Goal: Navigation & Orientation: Find specific page/section

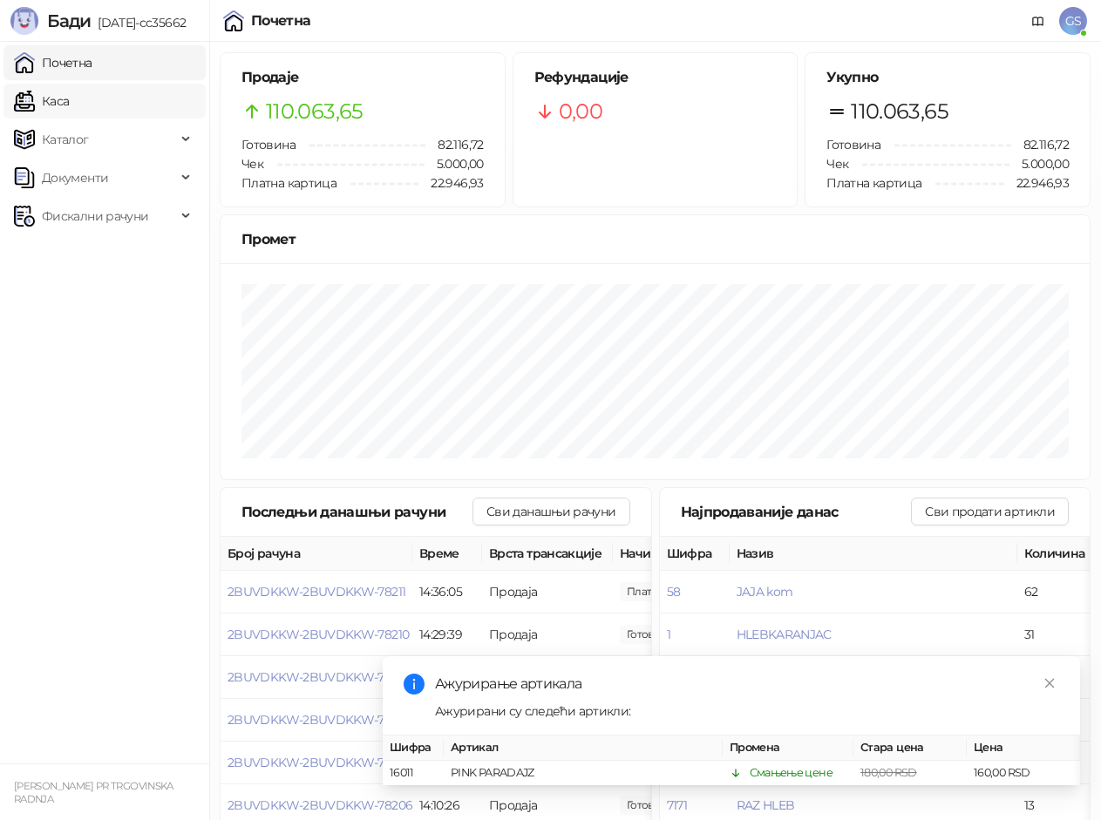
click at [69, 98] on link "Каса" at bounding box center [41, 101] width 55 height 35
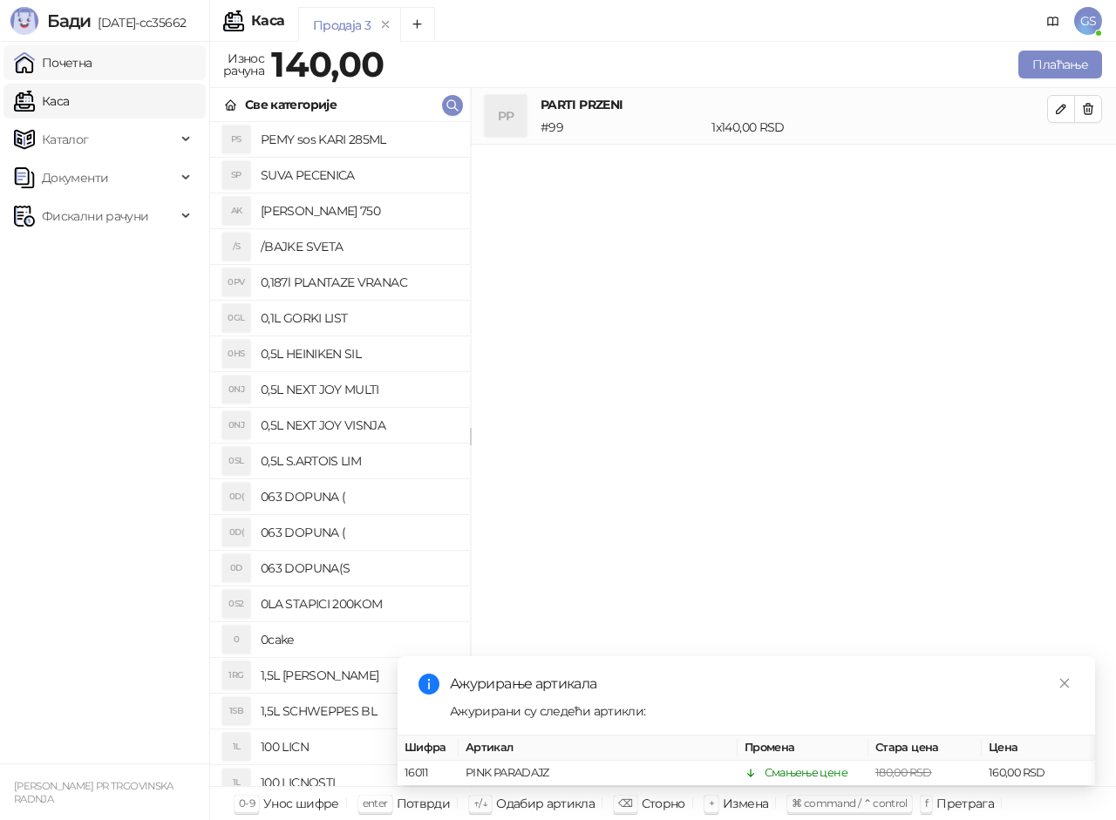
click at [92, 63] on link "Почетна" at bounding box center [53, 62] width 78 height 35
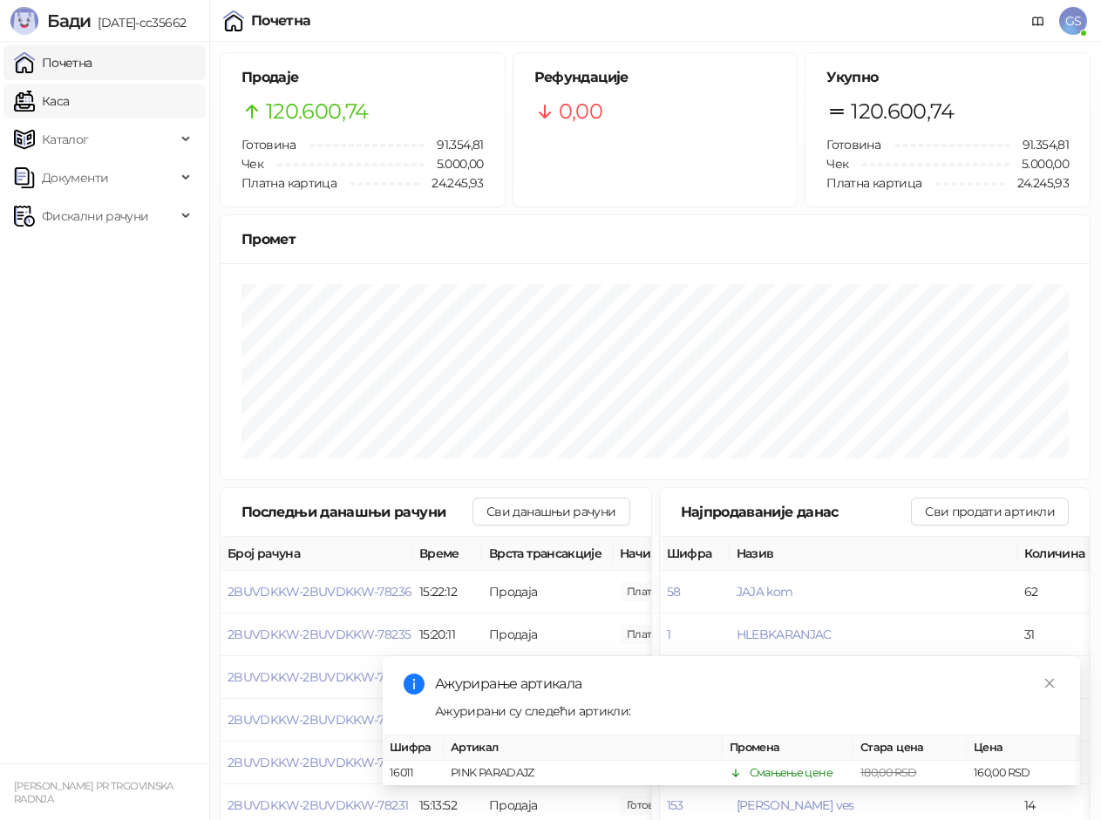
click at [69, 98] on link "Каса" at bounding box center [41, 101] width 55 height 35
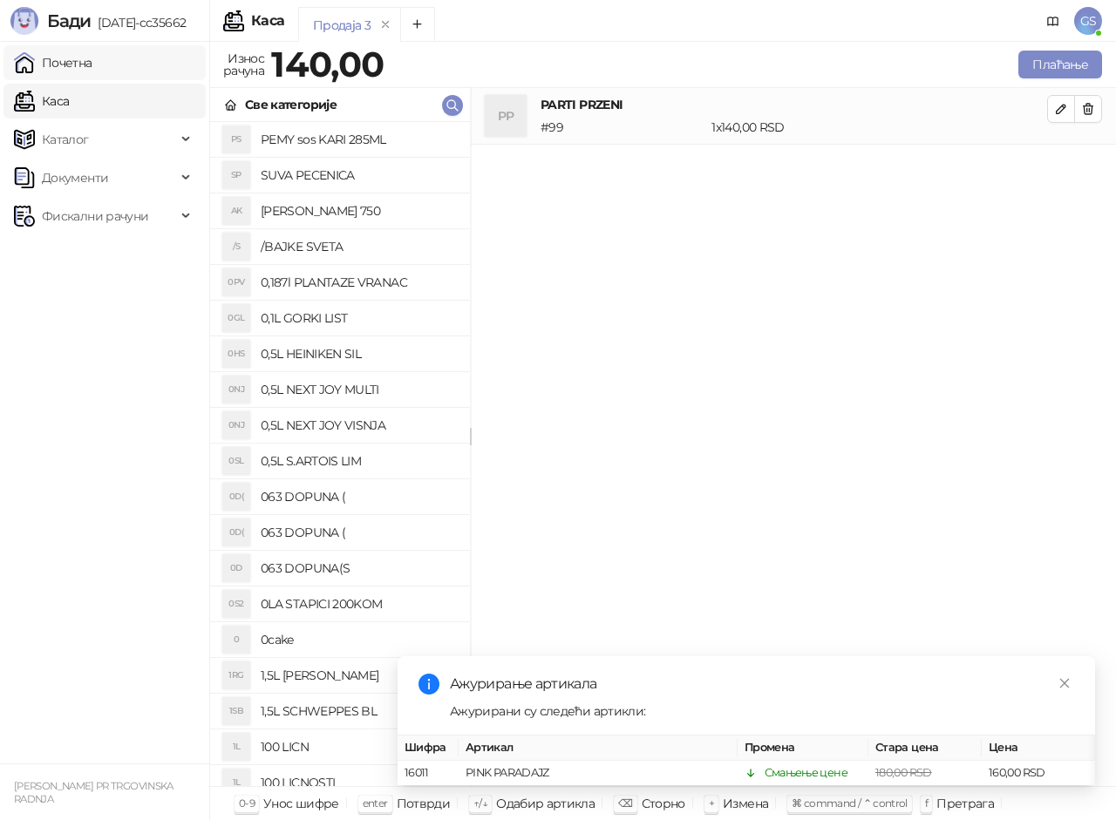
click at [92, 65] on link "Почетна" at bounding box center [53, 62] width 78 height 35
